Goal: Transaction & Acquisition: Purchase product/service

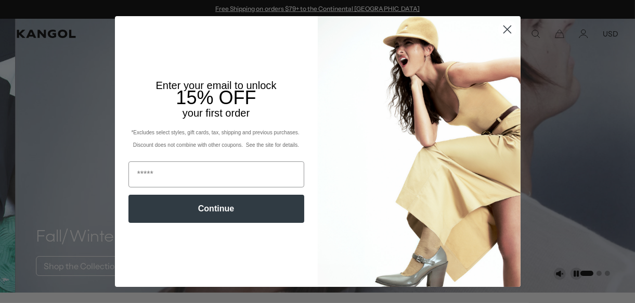
click at [506, 27] on icon "Close dialog" at bounding box center [507, 28] width 7 height 7
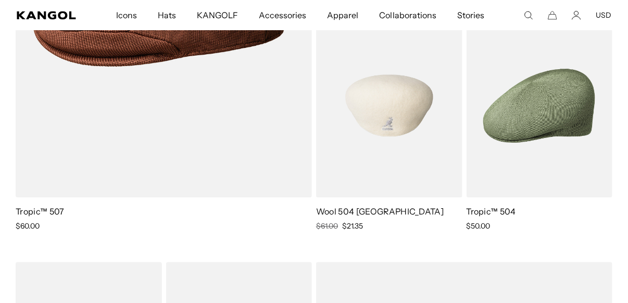
click at [378, 125] on img at bounding box center [389, 105] width 146 height 183
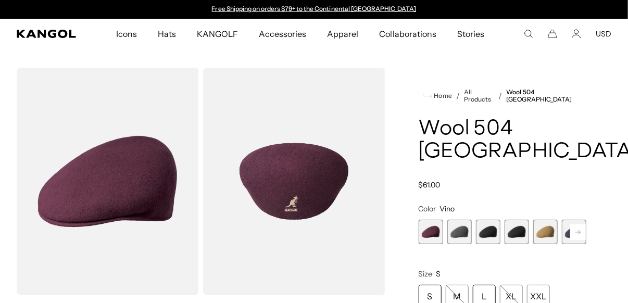
click at [482, 285] on div "L" at bounding box center [483, 296] width 23 height 23
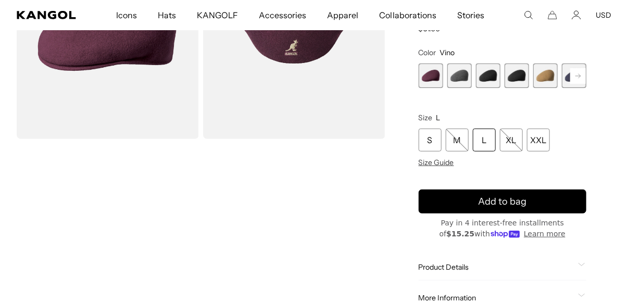
scroll to position [208, 0]
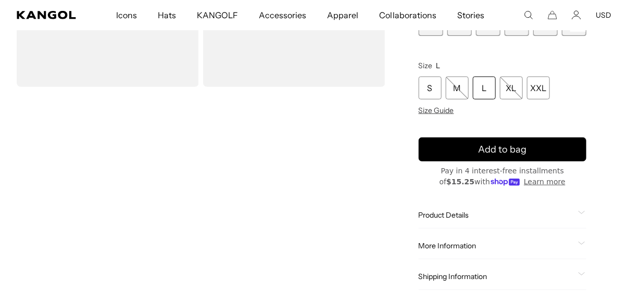
click at [479, 76] on div "L" at bounding box center [483, 87] width 23 height 23
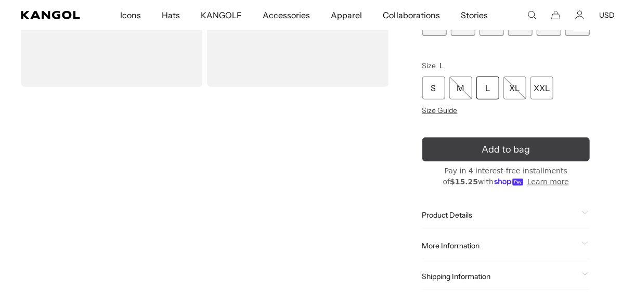
scroll to position [0, 0]
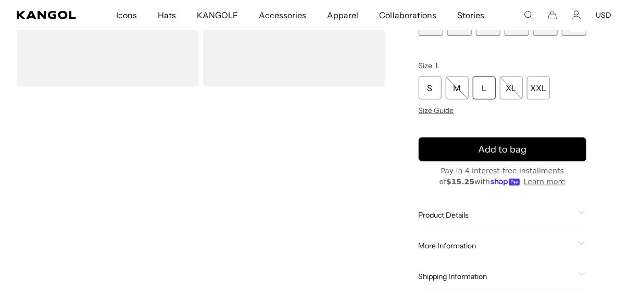
click at [484, 76] on div "L" at bounding box center [483, 87] width 23 height 23
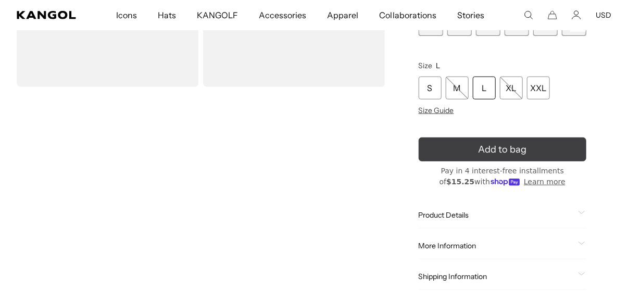
click at [502, 140] on icon "submit" at bounding box center [502, 149] width 18 height 18
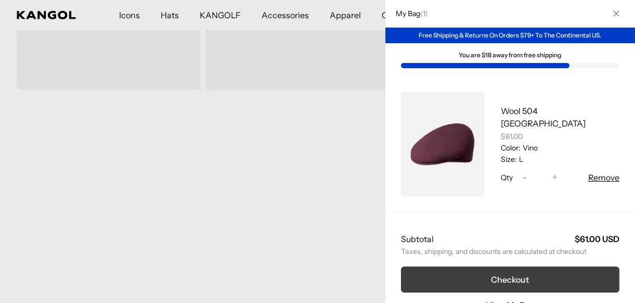
click at [521, 277] on button "Checkout" at bounding box center [510, 279] width 219 height 26
